Goal: Task Accomplishment & Management: Use online tool/utility

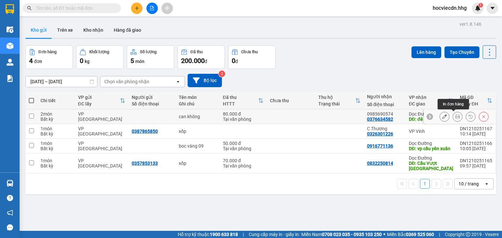
click at [455, 114] on icon at bounding box center [457, 116] width 5 height 5
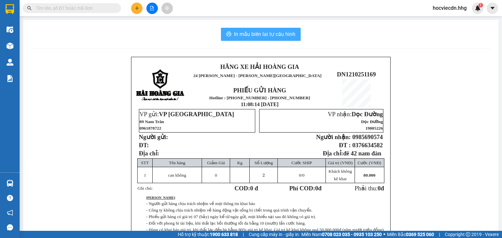
click at [281, 36] on span "In mẫu biên lai tự cấu hình" at bounding box center [264, 34] width 61 height 8
